Goal: Task Accomplishment & Management: Complete application form

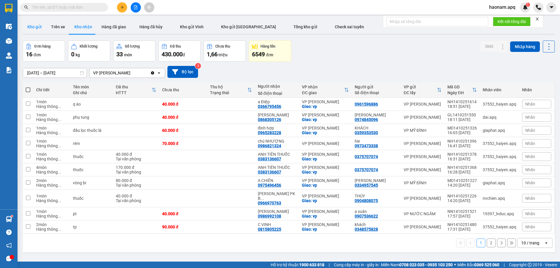
click at [29, 27] on button "Kho gửi" at bounding box center [35, 27] width 24 height 14
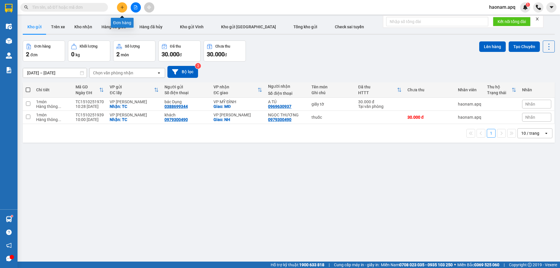
click at [120, 6] on icon "plus" at bounding box center [122, 7] width 4 height 4
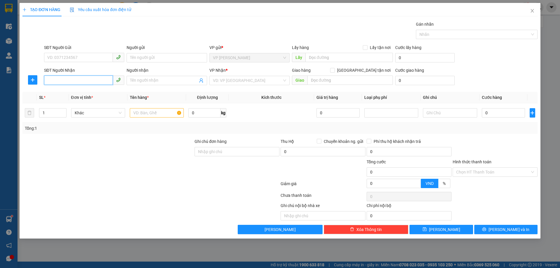
click at [94, 79] on input "SĐT Người Nhận" at bounding box center [78, 80] width 69 height 9
click at [97, 57] on input "SĐT Người Gửi" at bounding box center [78, 57] width 69 height 9
type input "0975067464"
click at [104, 72] on div "0975067464 - CHỊ [PERSON_NAME]" at bounding box center [84, 69] width 73 height 6
type input "CHỊ [PERSON_NAME]"
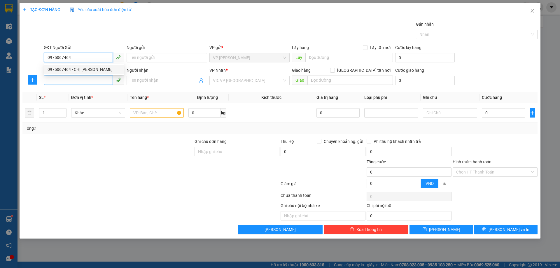
checkbox input "true"
type input "TC"
type input "0975067464"
click at [99, 84] on input "SĐT Người Nhận" at bounding box center [78, 80] width 69 height 9
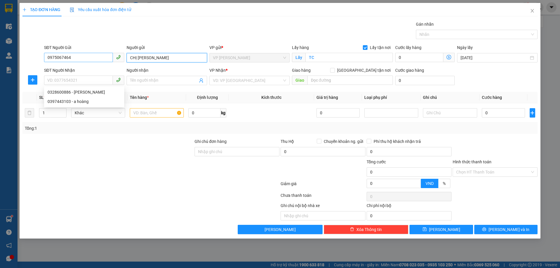
drag, startPoint x: 156, startPoint y: 58, endPoint x: 74, endPoint y: 53, distance: 82.4
click at [74, 53] on div "SĐT Người Gửi 0975067464 Người gửi CHỊ [PERSON_NAME] CHỊ [PERSON_NAME] VP gửi *…" at bounding box center [291, 54] width 496 height 20
type input "dì HƯỜNG"
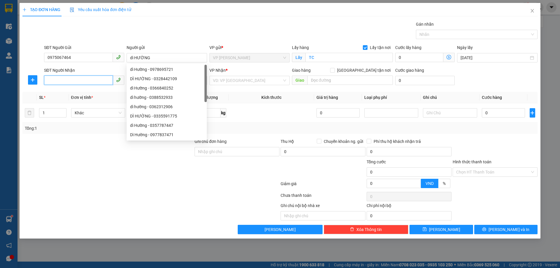
click at [70, 82] on input "SĐT Người Nhận" at bounding box center [78, 80] width 69 height 9
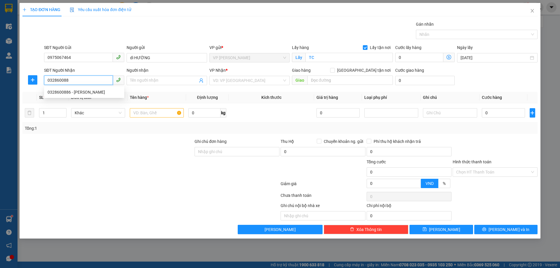
type input "0328600886"
click at [110, 91] on div "0328600886 - [PERSON_NAME]" at bounding box center [84, 92] width 73 height 6
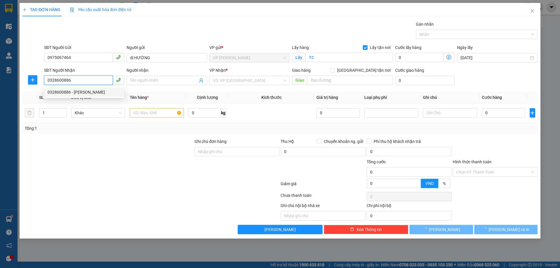
type input "[PERSON_NAME]"
checkbox input "true"
type input "NH"
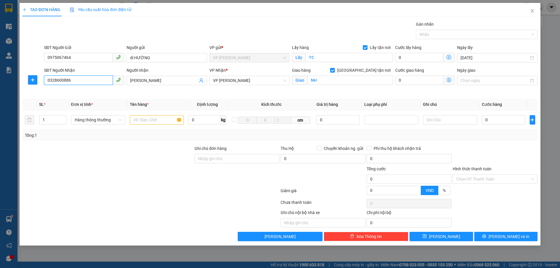
type input "0328600886"
click at [138, 157] on div at bounding box center [108, 155] width 172 height 20
click at [168, 120] on input "text" at bounding box center [157, 119] width 54 height 9
type input "thực phẩm"
click at [501, 121] on input "0" at bounding box center [503, 119] width 43 height 9
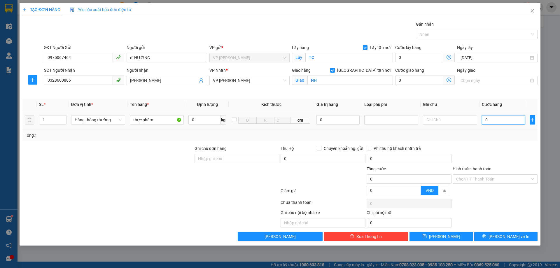
type input "3"
type input "30"
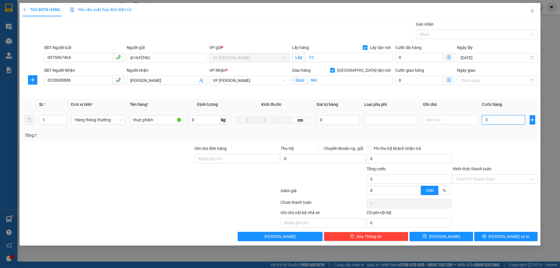
type input "30"
type input "300"
type input "3.000"
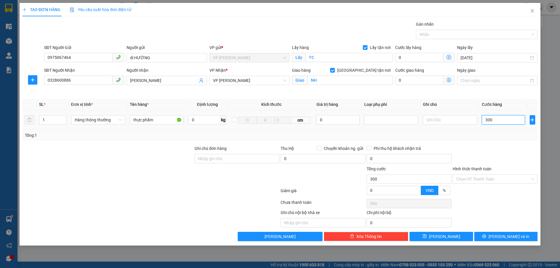
type input "3.000"
type input "30.000"
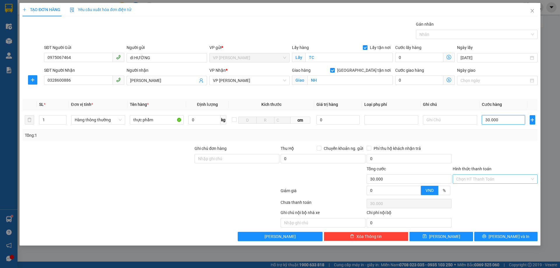
type input "30.000"
click at [500, 182] on input "Hình thức thanh toán" at bounding box center [493, 179] width 74 height 9
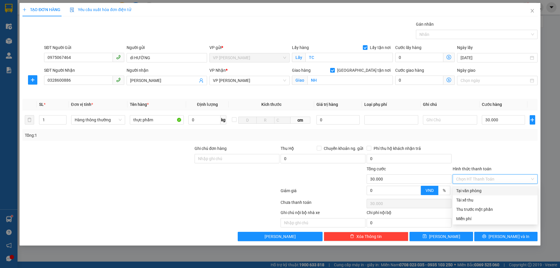
click at [497, 190] on div "Tại văn phòng" at bounding box center [495, 190] width 78 height 6
type input "0"
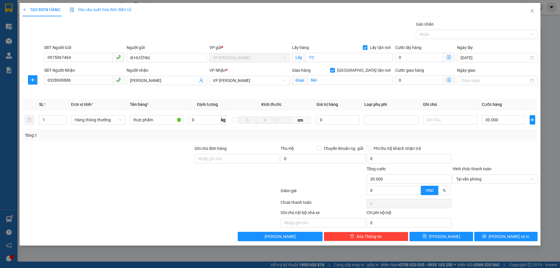
click at [510, 151] on div at bounding box center [495, 155] width 86 height 20
click at [508, 234] on span "[PERSON_NAME] và In" at bounding box center [508, 236] width 41 height 6
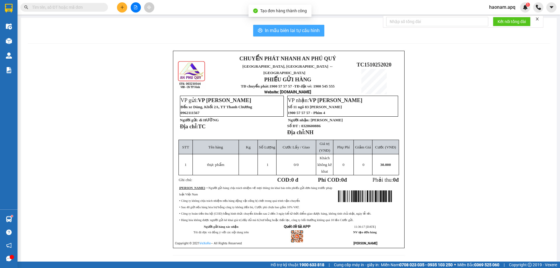
click at [299, 32] on span "In mẫu biên lai tự cấu hình" at bounding box center [292, 30] width 55 height 7
